Goal: Task Accomplishment & Management: Use online tool/utility

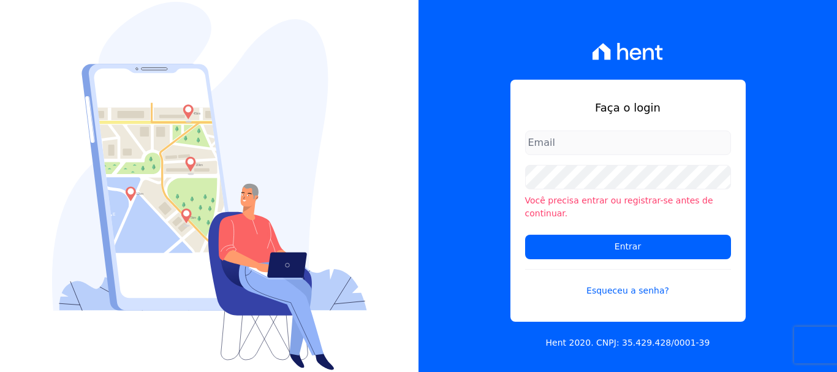
type input "documentos@fronteimoveis.com.br"
click at [627, 151] on input "documentos@fronteimoveis.com.br" at bounding box center [628, 143] width 206 height 25
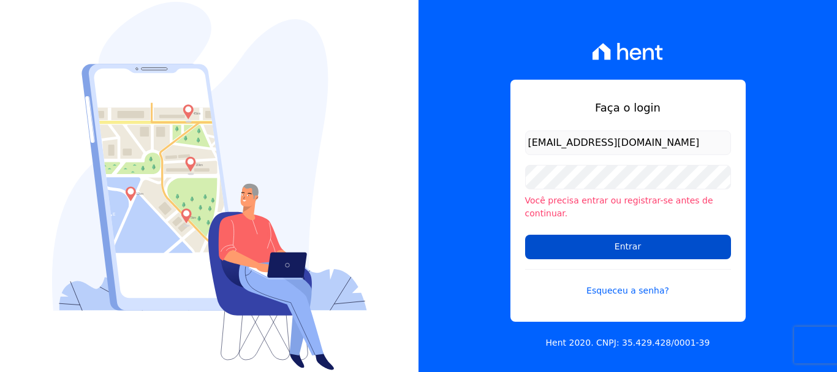
click at [634, 248] on input "Entrar" at bounding box center [628, 247] width 206 height 25
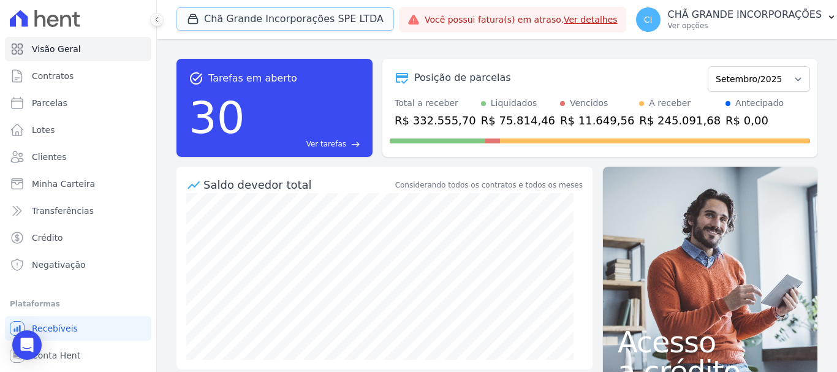
drag, startPoint x: 210, startPoint y: 23, endPoint x: 210, endPoint y: 39, distance: 15.9
click at [209, 22] on button "Chã Grande Incorporações SPE LTDA" at bounding box center [285, 18] width 218 height 23
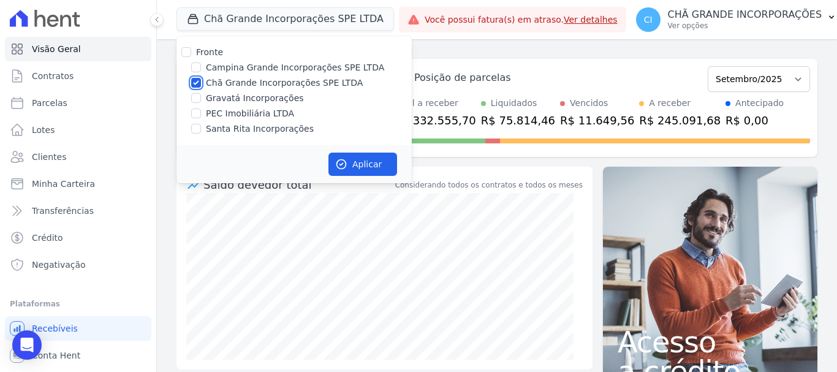
click at [194, 82] on input "Chã Grande Incorporações SPE LTDA" at bounding box center [196, 83] width 10 height 10
checkbox input "false"
click at [197, 66] on input "Campina Grande Incorporações SPE LTDA" at bounding box center [196, 67] width 10 height 10
checkbox input "true"
click at [355, 154] on button "Aplicar" at bounding box center [362, 164] width 69 height 23
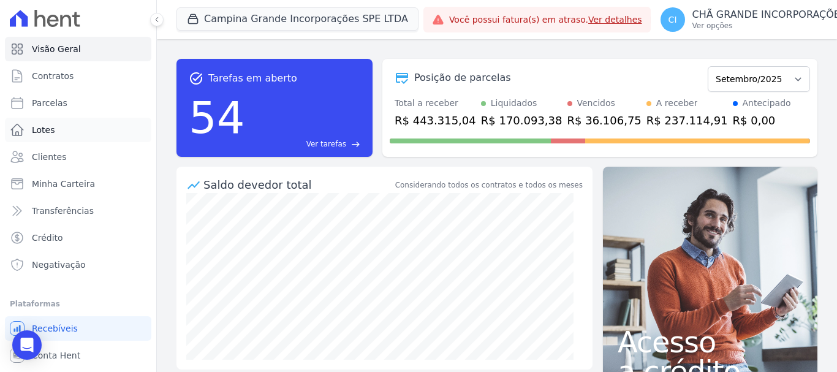
click at [37, 129] on span "Lotes" at bounding box center [43, 130] width 23 height 12
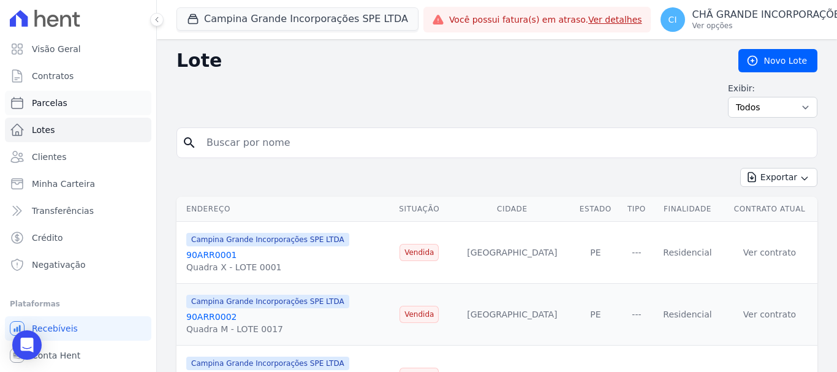
click at [51, 101] on span "Parcelas" at bounding box center [50, 103] width 36 height 12
select select
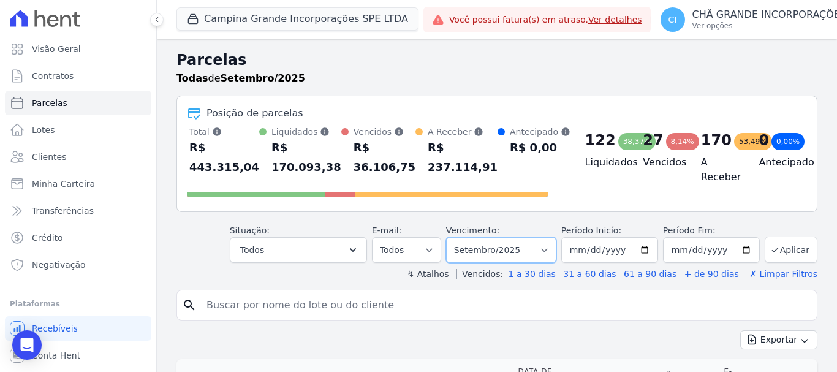
click at [491, 245] on select "Filtrar por período ──────── Todos os meses Janeiro/2023 Fevereiro/2023 Março/2…" at bounding box center [501, 250] width 110 height 26
select select "06/2025"
click at [454, 237] on select "Filtrar por período ──────── Todos os meses Janeiro/2023 Fevereiro/2023 Março/2…" at bounding box center [501, 250] width 110 height 26
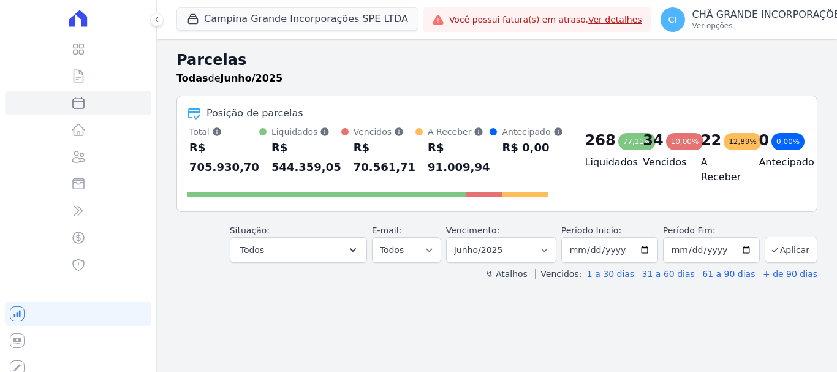
select select
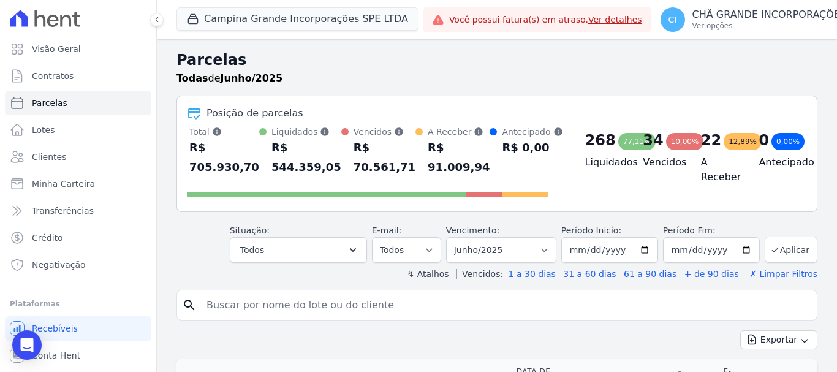
click at [466, 305] on input "search" at bounding box center [505, 305] width 613 height 25
type input "[PERSON_NAME]"
select select
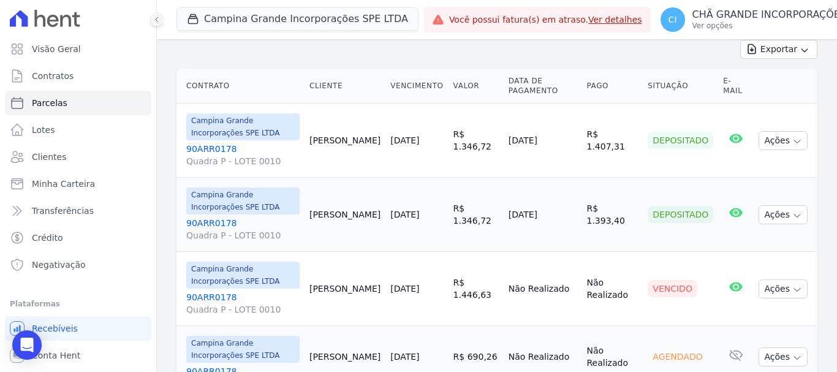
scroll to position [220, 0]
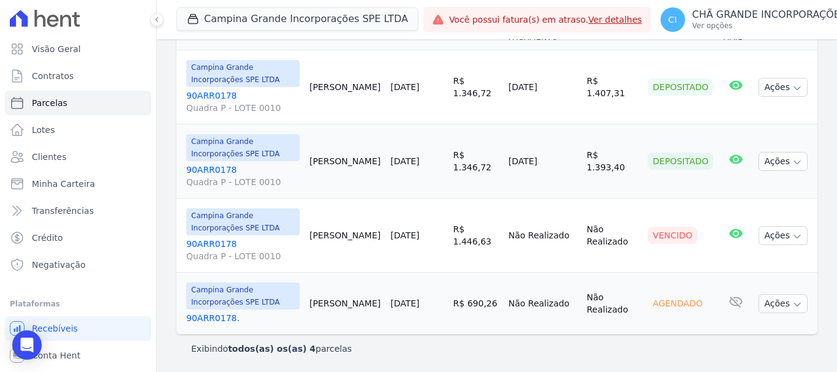
click at [217, 244] on link "90ARR0178 Quadra P - LOTE 0010" at bounding box center [242, 250] width 113 height 25
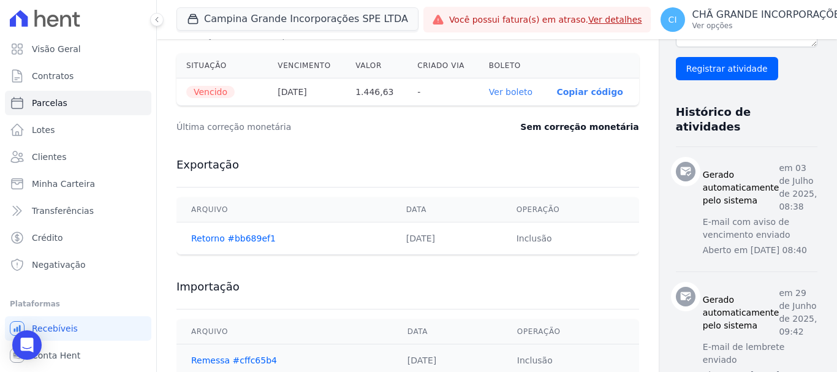
scroll to position [429, 0]
click at [495, 97] on th "Ver boleto" at bounding box center [513, 92] width 68 height 28
click at [489, 86] on link "Ver boleto" at bounding box center [511, 91] width 44 height 10
select select
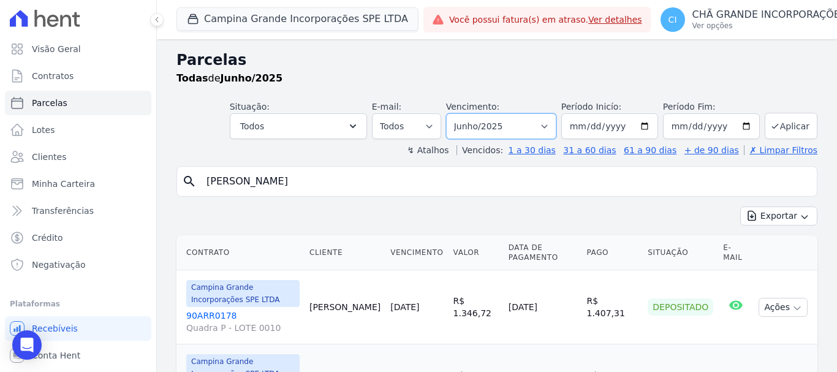
click at [510, 132] on select "Filtrar por período ──────── Todos os meses Janeiro/2023 Fevereiro/2023 Março/2…" at bounding box center [501, 126] width 110 height 26
select select "07/2025"
click at [454, 113] on select "Filtrar por período ──────── Todos os meses Janeiro/2023 Fevereiro/2023 Março/2…" at bounding box center [501, 126] width 110 height 26
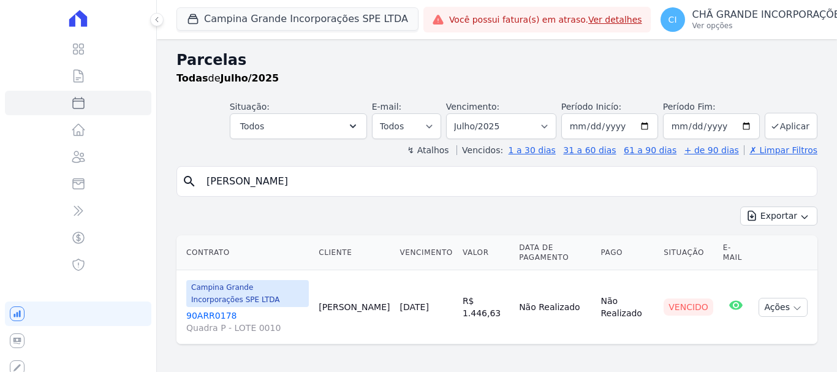
select select
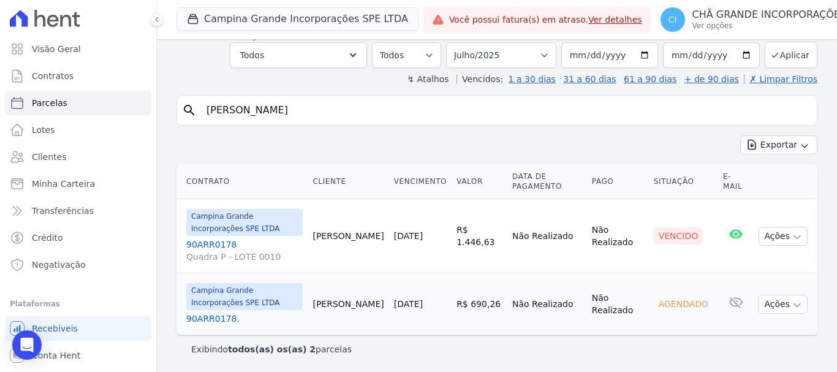
scroll to position [72, 0]
click at [208, 243] on link "90ARR0178 Quadra P - LOTE 0010" at bounding box center [244, 250] width 116 height 25
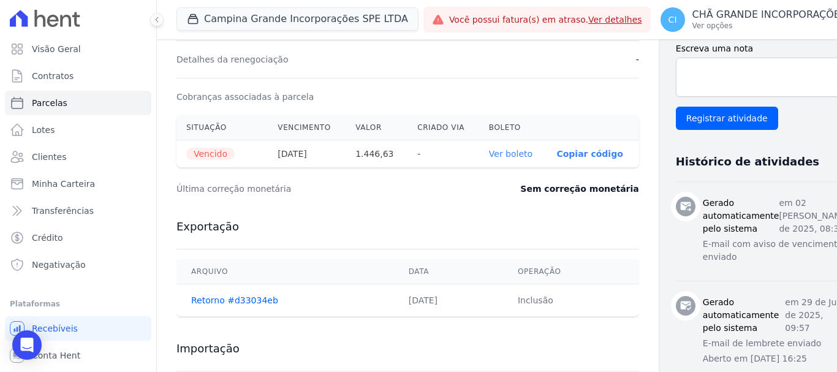
scroll to position [368, 0]
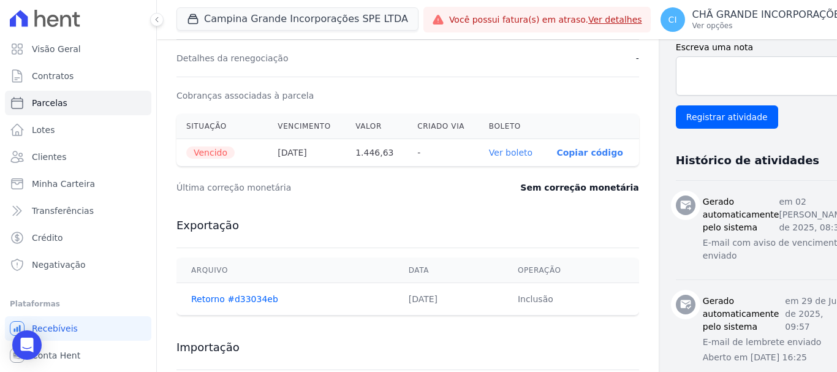
click at [489, 151] on link "Ver boleto" at bounding box center [511, 153] width 44 height 10
select select
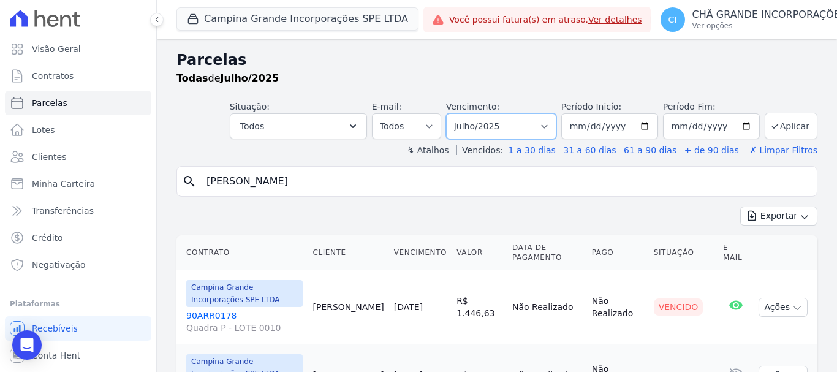
click at [517, 129] on select "Filtrar por período ──────── Todos os meses Janeiro/2023 Fevereiro/2023 Março/2…" at bounding box center [501, 126] width 110 height 26
select select "08/2025"
click at [454, 113] on select "Filtrar por período ──────── Todos os meses Janeiro/2023 Fevereiro/2023 Março/2…" at bounding box center [501, 126] width 110 height 26
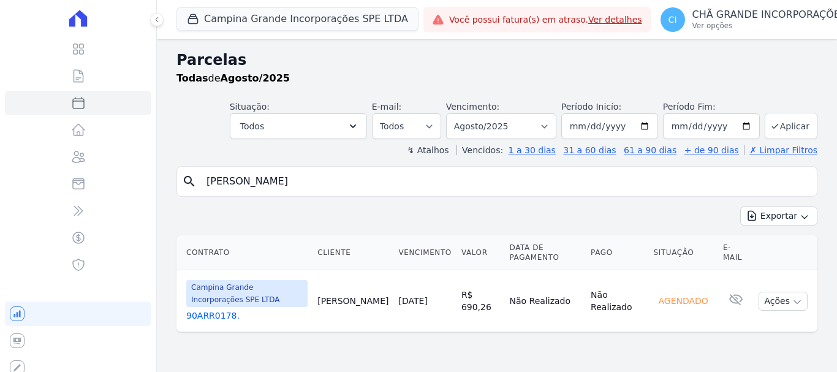
select select
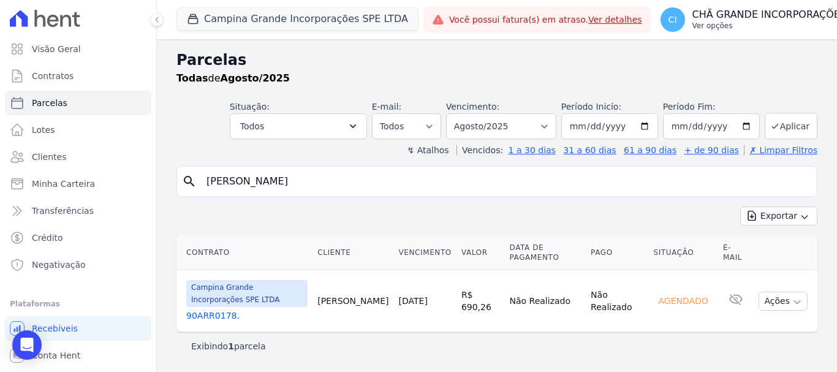
click at [742, 36] on button "CI [GEOGRAPHIC_DATA] INCORPORAÇÕES Ver opções" at bounding box center [761, 19] width 221 height 34
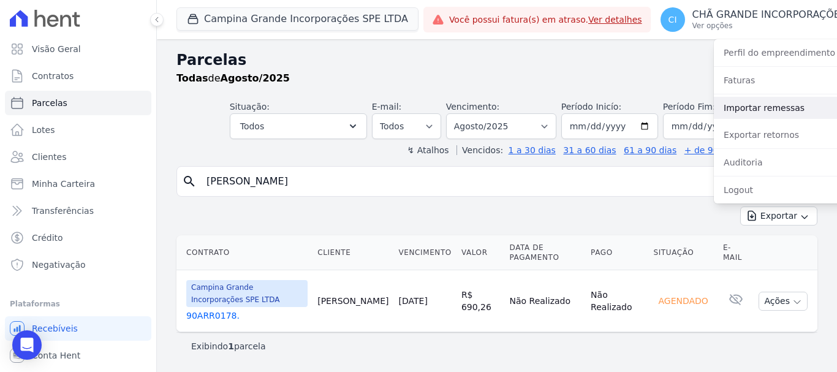
click at [732, 110] on link "Importar remessas" at bounding box center [792, 108] width 157 height 22
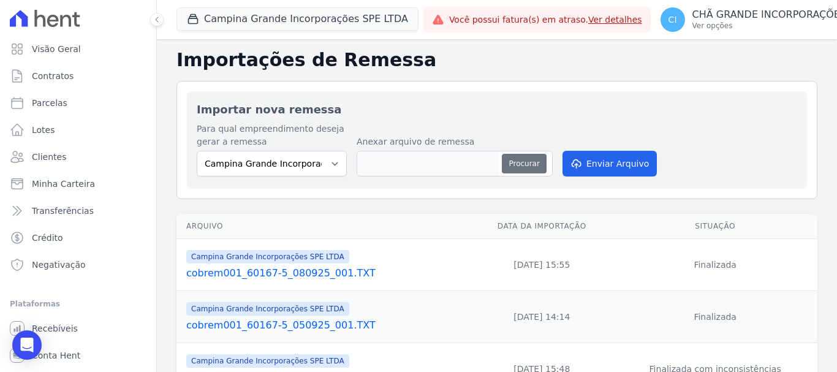
click at [520, 161] on button "Procurar" at bounding box center [524, 164] width 44 height 20
type input "cobrem001_60167-5_160925_001.TXT"
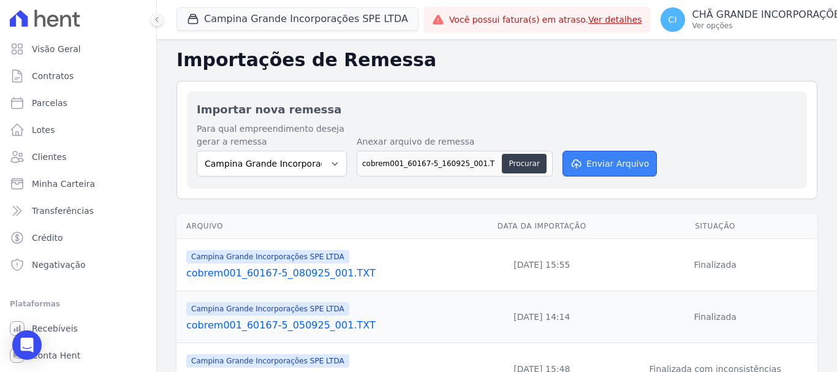
click at [629, 165] on button "Enviar Arquivo" at bounding box center [609, 164] width 94 height 26
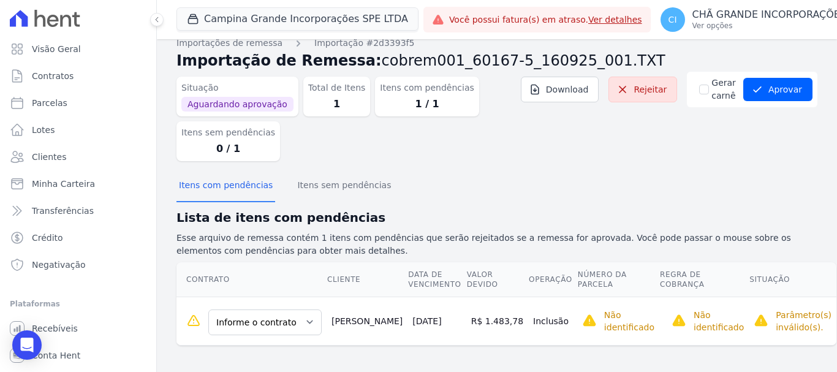
scroll to position [16, 0]
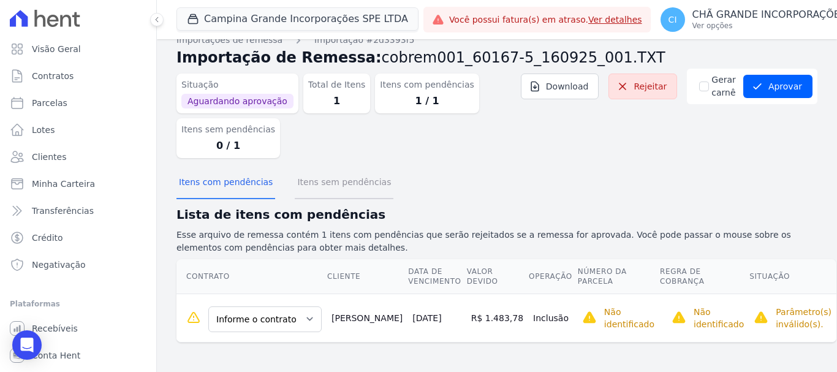
click at [333, 185] on button "Itens sem pendências" at bounding box center [344, 183] width 99 height 32
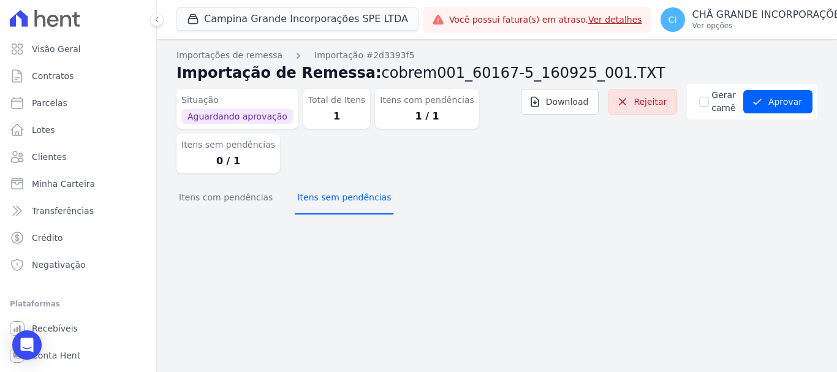
scroll to position [0, 0]
click at [232, 199] on button "Itens com pendências" at bounding box center [225, 199] width 99 height 32
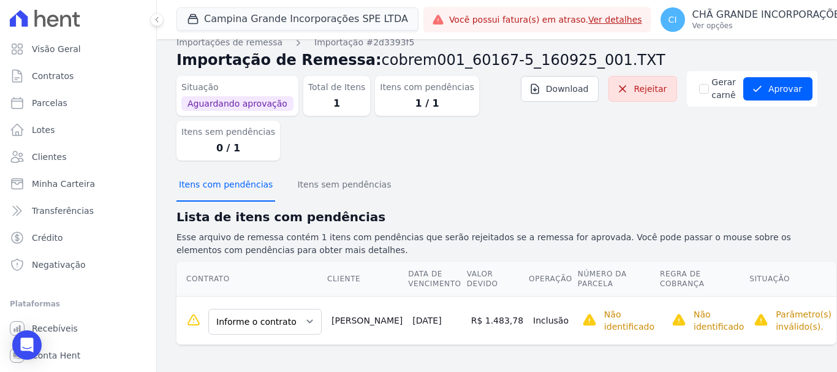
scroll to position [16, 0]
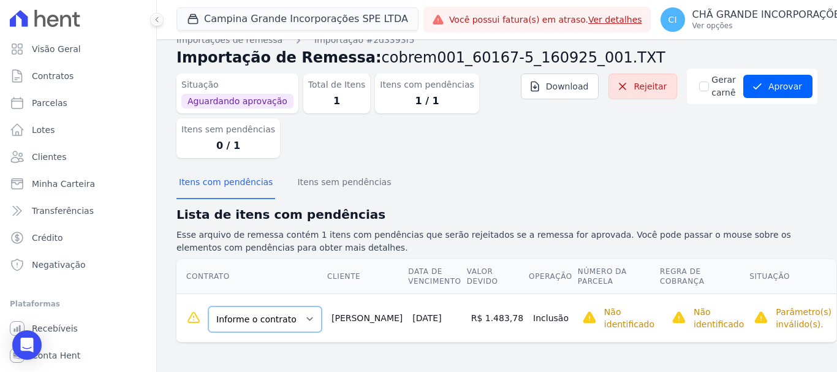
click at [297, 320] on select "Informe o contrato 90ARR0178 90ARR0178." at bounding box center [264, 319] width 113 height 26
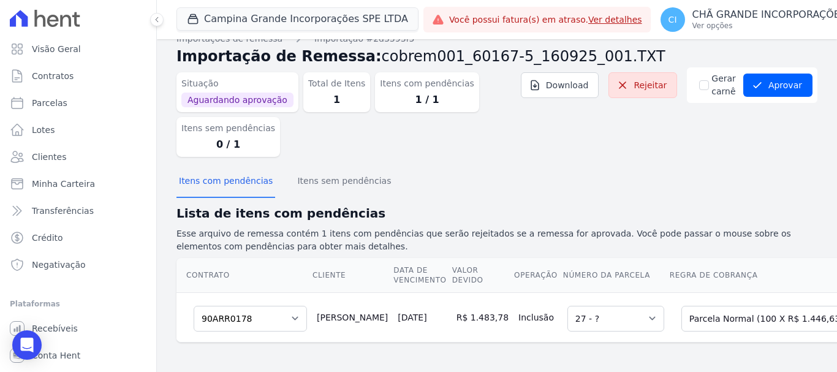
scroll to position [26, 0]
click at [301, 310] on td "Informe o contrato 90ARR0178 90ARR0178." at bounding box center [243, 317] width 135 height 50
click at [287, 308] on select "Informe o contrato 90ARR0178 90ARR0178." at bounding box center [250, 319] width 113 height 26
click at [194, 306] on select "Informe o contrato 90ARR0178 90ARR0178." at bounding box center [250, 319] width 113 height 26
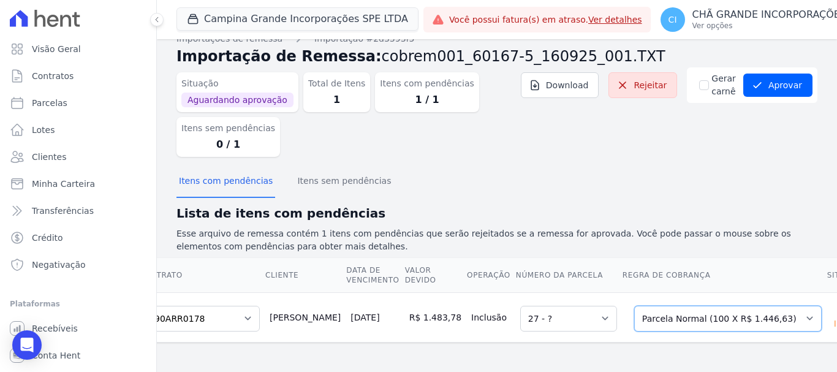
click at [714, 309] on select "Selecione uma Nova Parcela Avulsa Parcela Avulsa Existente Sinal (3 X R$ 5.065,…" at bounding box center [727, 319] width 187 height 26
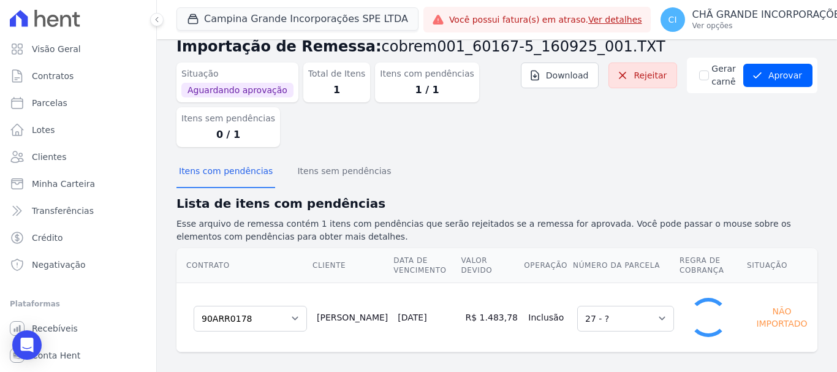
scroll to position [0, 0]
select select "1"
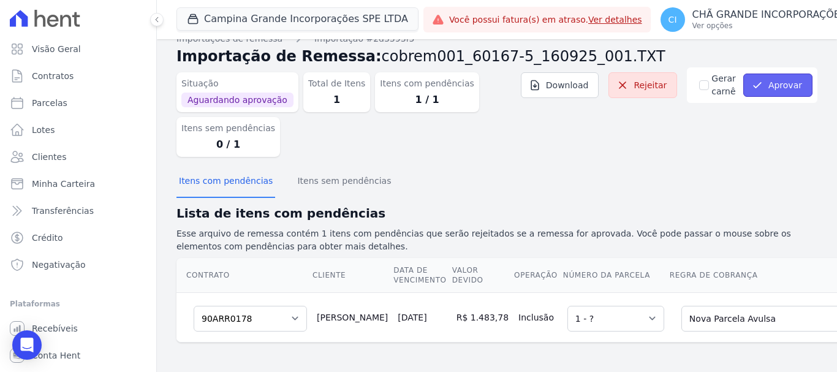
click at [787, 74] on button "Aprovar" at bounding box center [777, 85] width 69 height 23
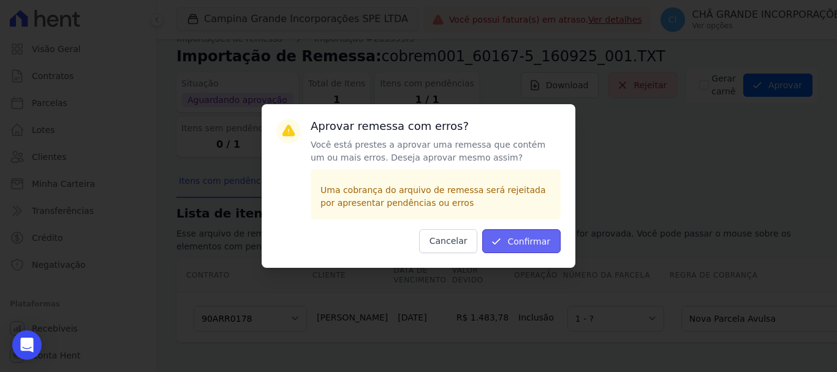
click at [524, 243] on button "Confirmar" at bounding box center [521, 241] width 78 height 24
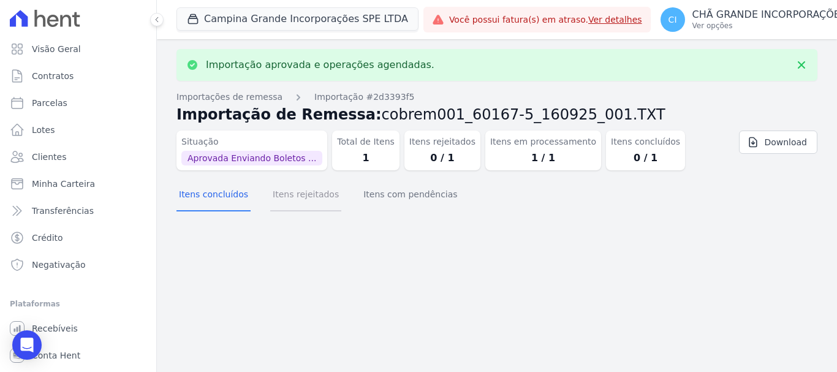
click at [270, 197] on button "Itens rejeitados" at bounding box center [305, 196] width 71 height 32
click at [391, 193] on button "Itens com pendências" at bounding box center [410, 196] width 99 height 32
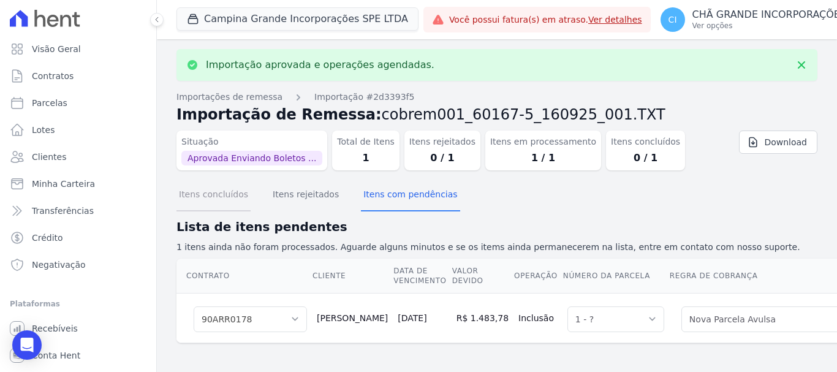
click at [214, 192] on button "Itens concluídos" at bounding box center [213, 196] width 74 height 32
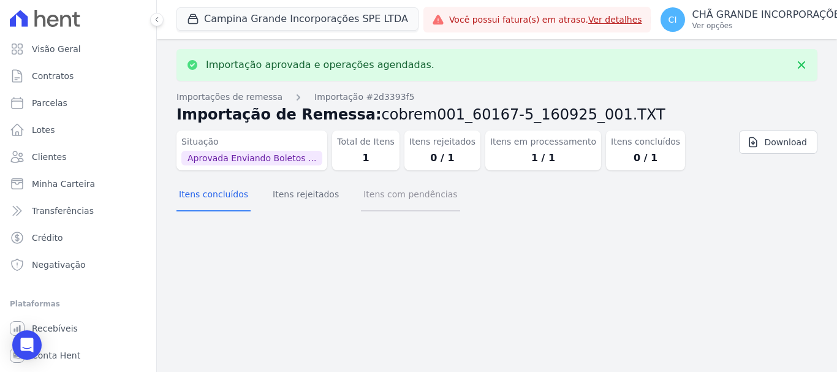
click at [372, 198] on button "Itens com pendências" at bounding box center [410, 196] width 99 height 32
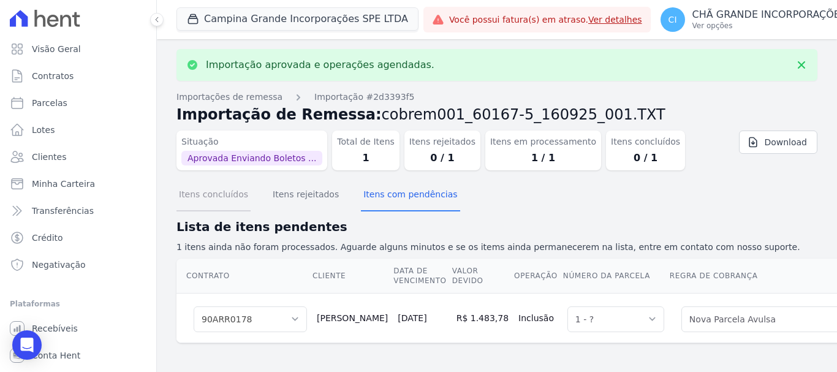
click at [201, 194] on button "Itens concluídos" at bounding box center [213, 196] width 74 height 32
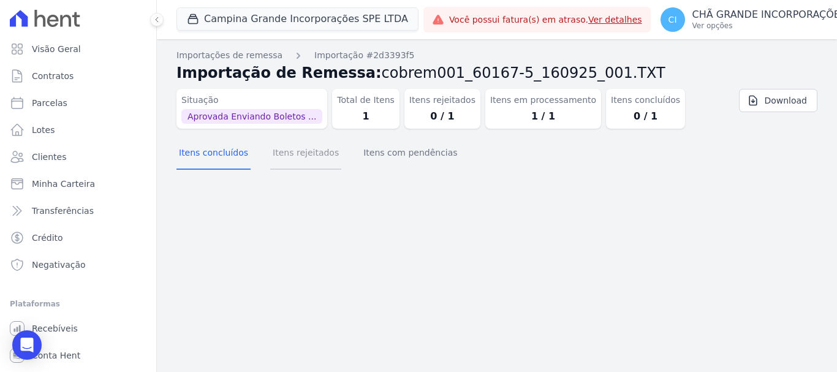
click at [300, 165] on button "Itens rejeitados" at bounding box center [305, 154] width 71 height 32
click at [212, 159] on button "Itens concluídos" at bounding box center [213, 154] width 74 height 32
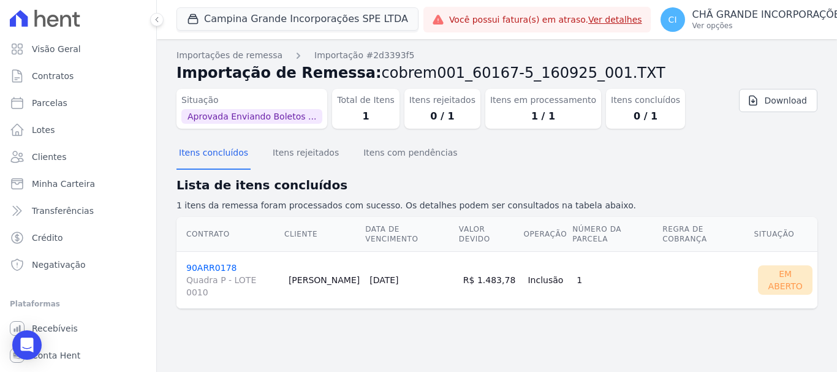
click at [200, 263] on link "90ARR0178 Quadra P - LOTE 0010" at bounding box center [232, 281] width 93 height 36
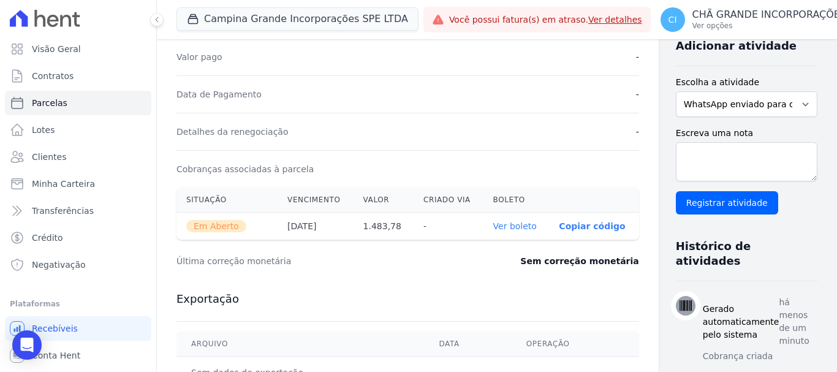
scroll to position [306, 0]
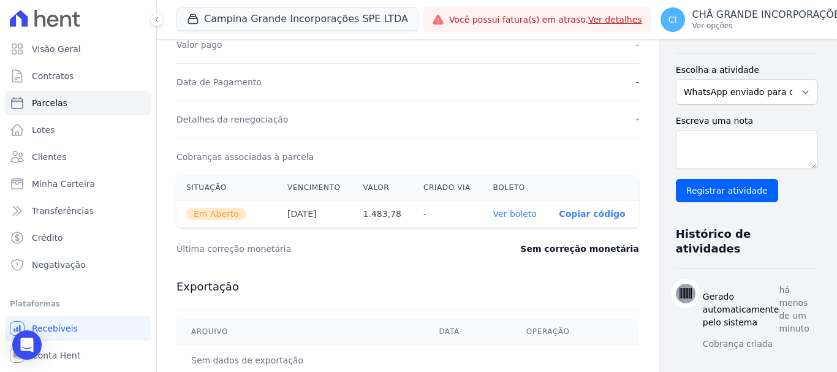
click at [493, 214] on link "Ver boleto" at bounding box center [515, 214] width 44 height 10
click at [62, 104] on span "Parcelas" at bounding box center [50, 103] width 36 height 12
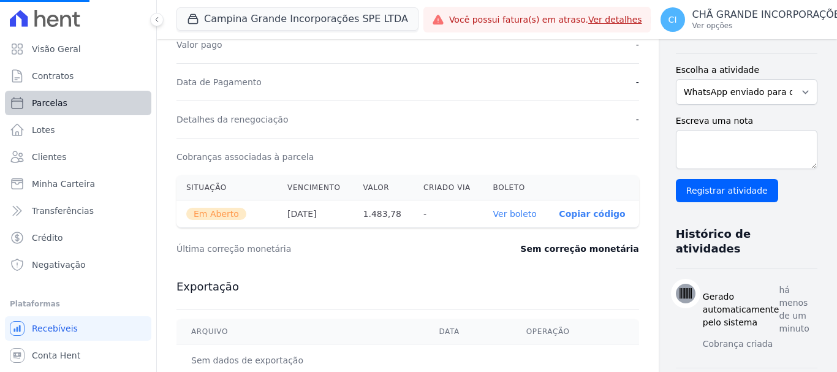
select select
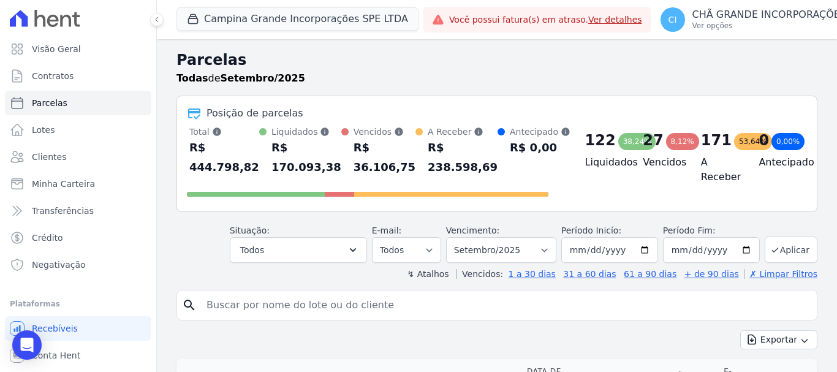
click at [462, 300] on input "search" at bounding box center [505, 305] width 613 height 25
type input "ROSIMERE ODILON"
select select
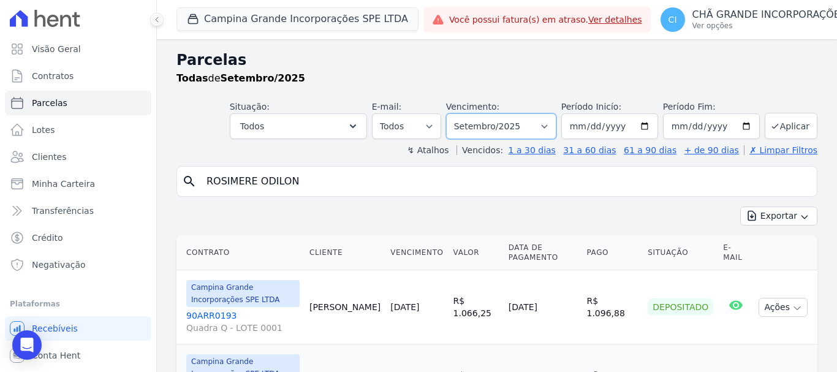
click at [521, 130] on select "Filtrar por período ──────── Todos os meses Janeiro/2023 Fevereiro/2023 Março/2…" at bounding box center [501, 126] width 110 height 26
select select "05/2025"
click at [454, 113] on select "Filtrar por período ──────── Todos os meses Janeiro/2023 Fevereiro/2023 Março/2…" at bounding box center [501, 126] width 110 height 26
select select
click at [491, 126] on select "Filtrar por período ──────── Todos os meses Janeiro/2023 Fevereiro/2023 Março/2…" at bounding box center [501, 126] width 110 height 26
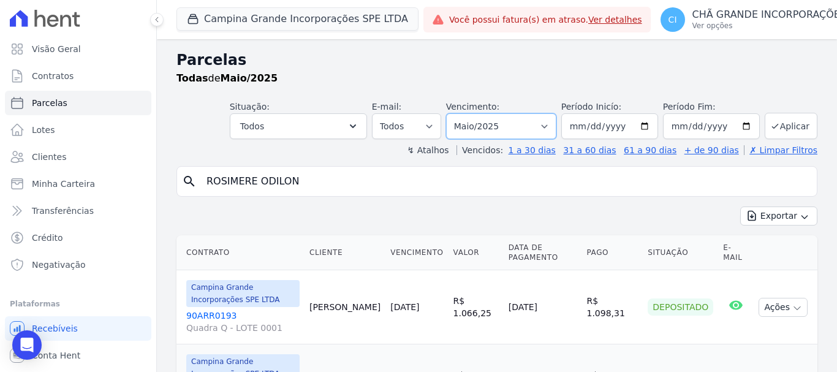
select select "08/2025"
click at [454, 113] on select "Filtrar por período ──────── Todos os meses Janeiro/2023 Fevereiro/2023 Março/2…" at bounding box center [501, 126] width 110 height 26
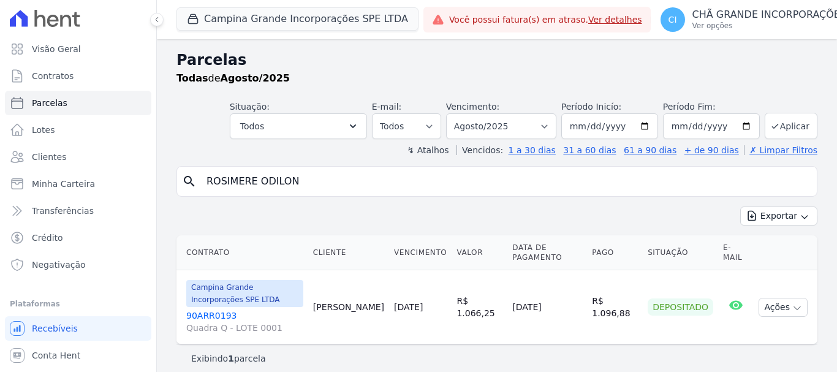
select select
